Goal: Book appointment/travel/reservation

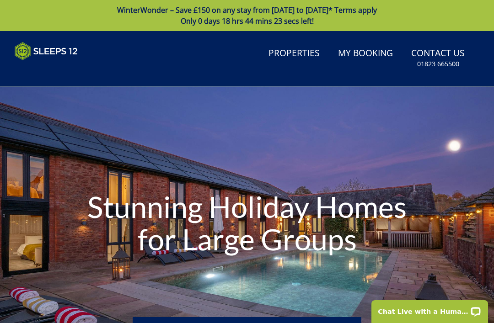
click at [368, 49] on link "My Booking" at bounding box center [365, 53] width 62 height 21
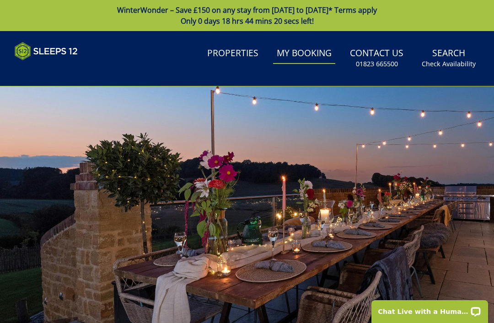
click at [248, 57] on link "Properties" at bounding box center [232, 53] width 59 height 21
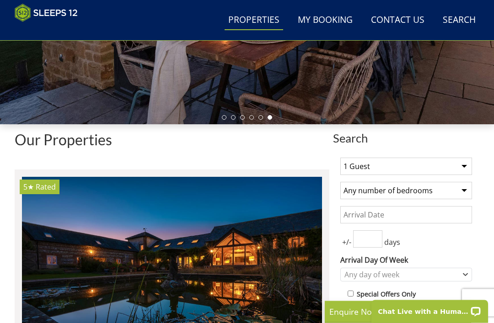
scroll to position [224, 0]
click at [465, 169] on select "1 Guest 2 Guests 3 Guests 4 Guests 5 Guests 6 Guests 7 Guests 8 Guests 9 Guests…" at bounding box center [406, 166] width 132 height 17
select select "13"
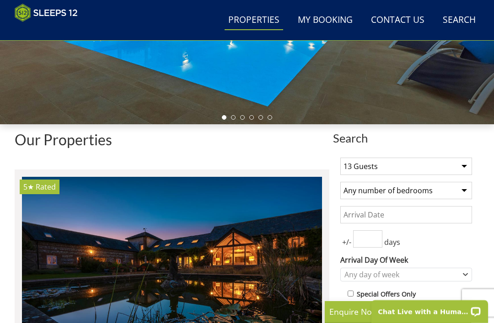
click at [468, 192] on select "Any number of bedrooms 4 Bedrooms 5 Bedrooms 6 Bedrooms 7 Bedrooms 8 Bedrooms 9…" at bounding box center [406, 190] width 132 height 17
select select "7"
click at [387, 217] on input "Date" at bounding box center [406, 214] width 132 height 17
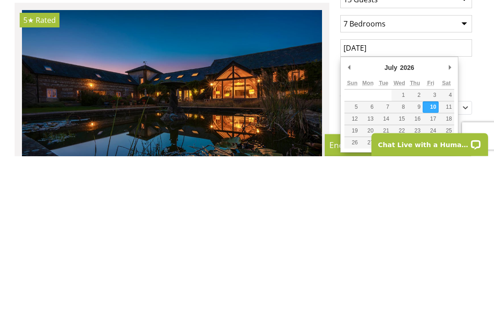
scroll to position [391, 0]
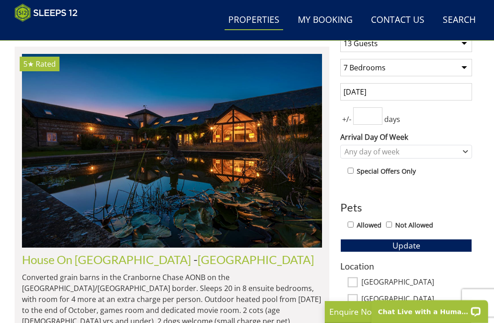
click at [417, 91] on input "[DATE]" at bounding box center [406, 91] width 132 height 17
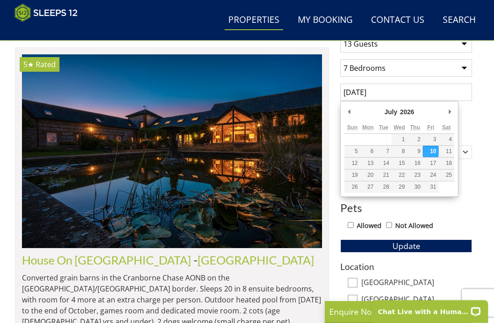
scroll to position [347, 0]
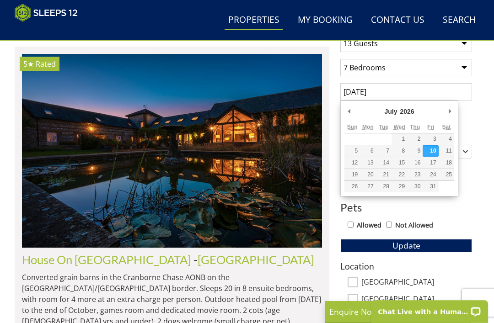
type input "[DATE]"
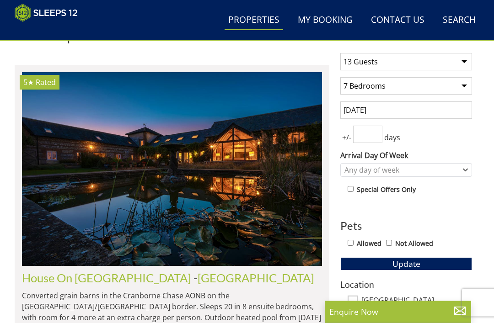
scroll to position [329, 0]
click at [370, 133] on input "number" at bounding box center [367, 134] width 29 height 17
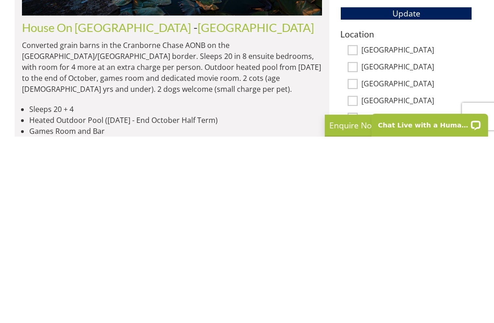
scroll to position [393, 0]
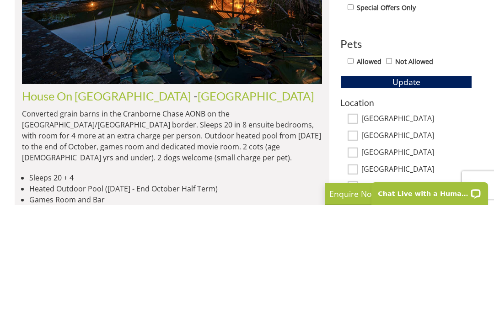
type input "7"
click at [406, 194] on span "Update" at bounding box center [406, 199] width 28 height 11
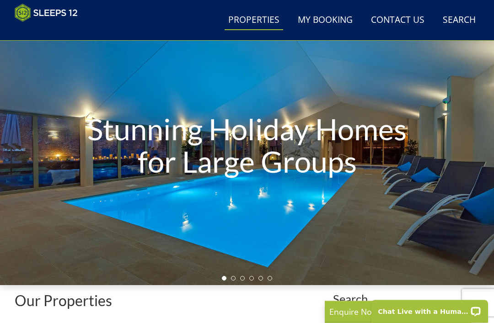
scroll to position [0, 0]
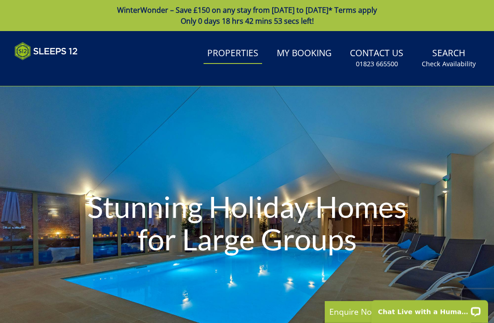
click at [453, 53] on link "Search Check Availability" at bounding box center [448, 58] width 61 height 30
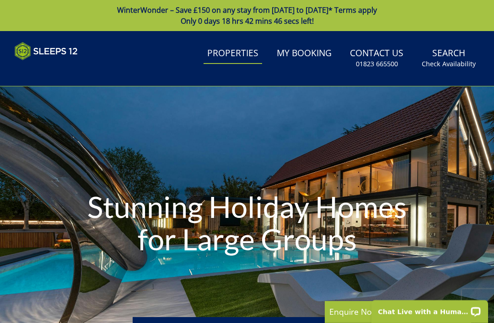
click at [235, 53] on link "Properties" at bounding box center [232, 53] width 59 height 21
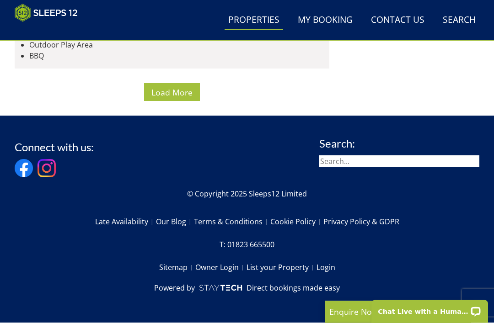
scroll to position [7366, 0]
